Goal: Find specific page/section: Find specific page/section

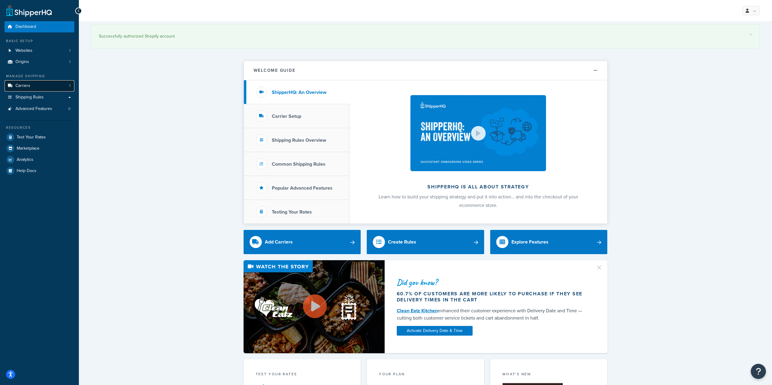
click at [45, 90] on link "Carriers 1" at bounding box center [40, 85] width 70 height 11
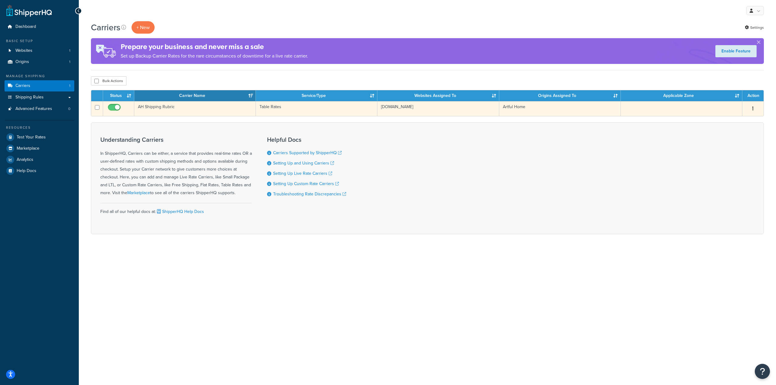
click at [151, 105] on td "AH Shipping Rubric" at bounding box center [195, 108] width 122 height 15
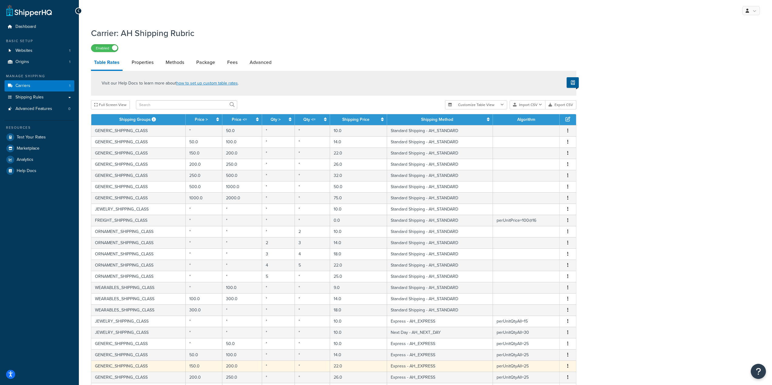
scroll to position [107, 0]
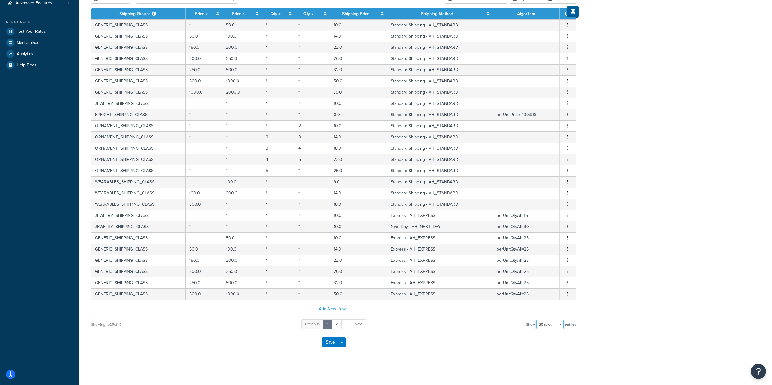
click at [544, 326] on select "10 rows 15 rows 25 rows 50 rows 100 rows 1000 rows" at bounding box center [549, 324] width 27 height 9
select select "1000"
click at [537, 320] on select "10 rows 15 rows 25 rows 50 rows 100 rows 1000 rows" at bounding box center [549, 324] width 27 height 9
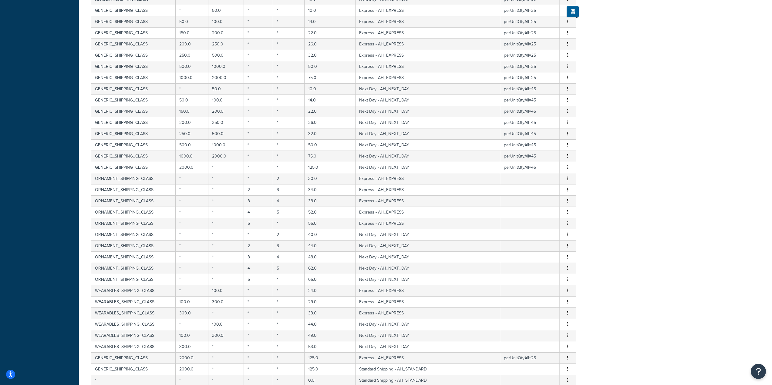
scroll to position [1128, 0]
